Goal: Task Accomplishment & Management: Use online tool/utility

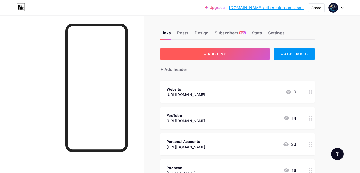
click at [224, 54] on span "+ ADD LINK" at bounding box center [215, 54] width 22 height 4
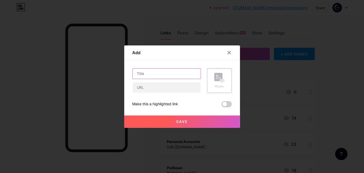
click at [174, 73] on input "text" at bounding box center [167, 74] width 68 height 10
type input "Listen on Spotify!"
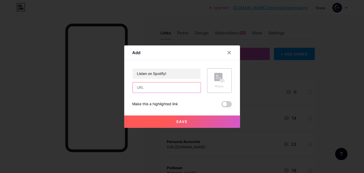
click at [179, 86] on input "text" at bounding box center [167, 88] width 68 height 10
paste input "[URL][DOMAIN_NAME]"
type input "[URL][DOMAIN_NAME]"
click at [227, 104] on span at bounding box center [226, 104] width 10 height 6
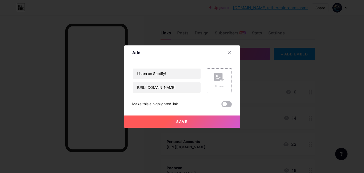
click at [221, 106] on input "checkbox" at bounding box center [221, 106] width 0 height 0
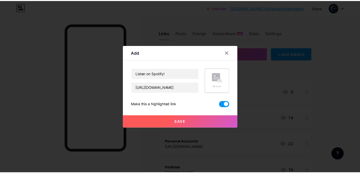
scroll to position [0, 0]
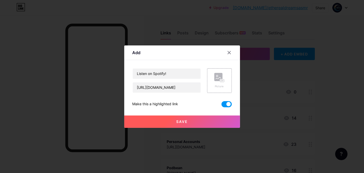
click at [200, 120] on button "Save" at bounding box center [182, 122] width 116 height 12
